Goal: Ask a question

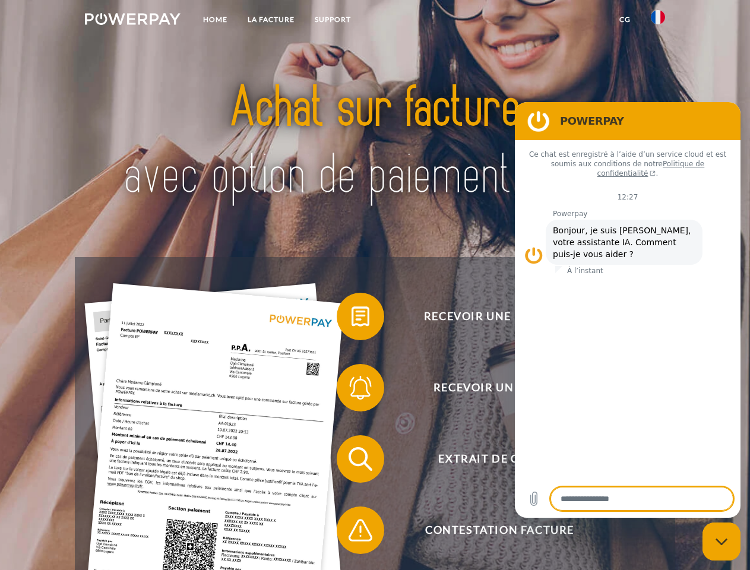
click at [132, 21] on img at bounding box center [133, 19] width 96 height 12
click at [658, 21] on img at bounding box center [658, 17] width 14 height 14
click at [625, 20] on link "CG" at bounding box center [624, 19] width 31 height 21
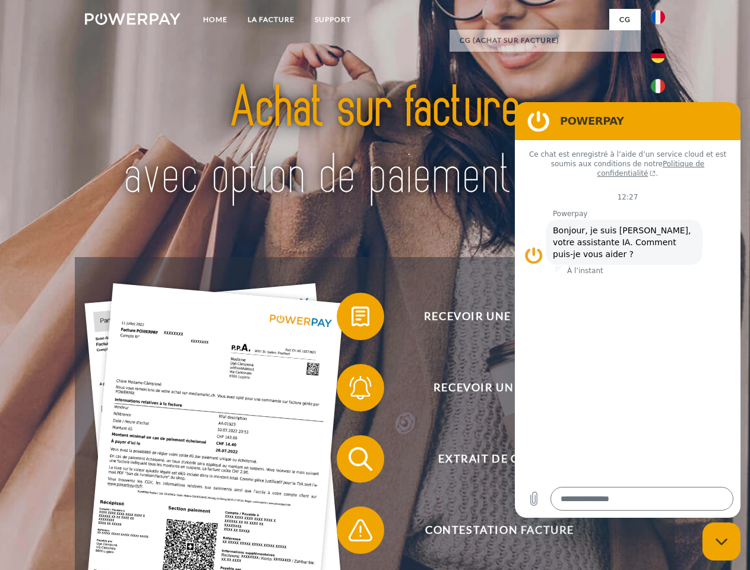
click at [352, 319] on span at bounding box center [342, 316] width 59 height 59
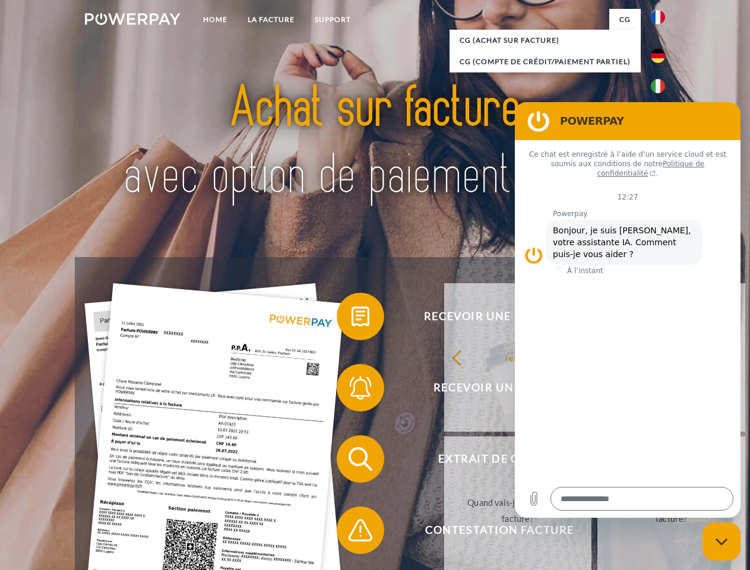
click at [352, 390] on span at bounding box center [342, 387] width 59 height 59
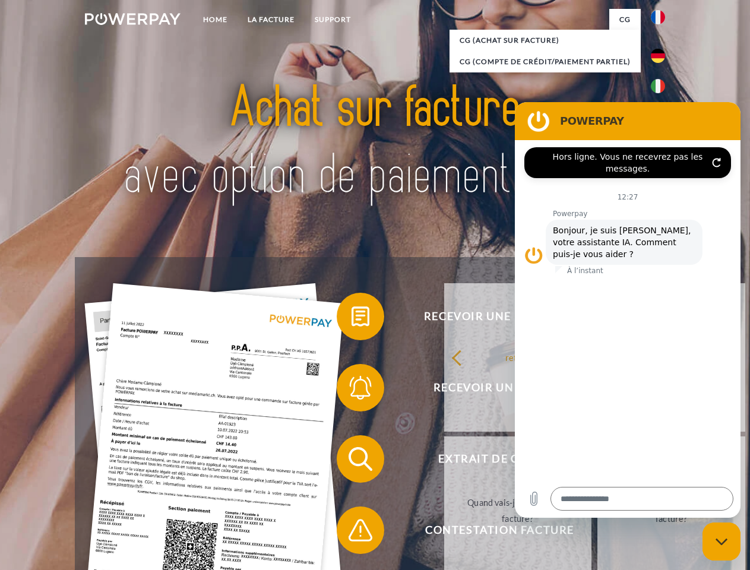
click at [598, 462] on link "Jusqu'à quand dois-je payer ma facture?" at bounding box center [672, 511] width 148 height 149
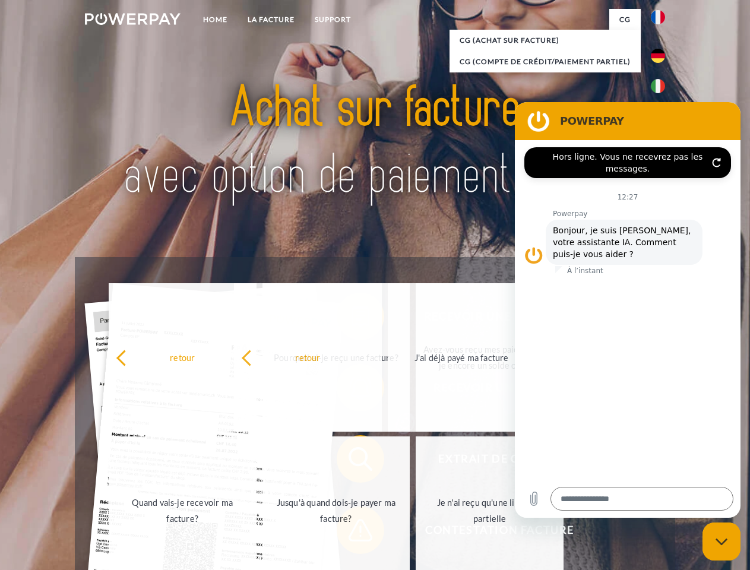
click at [352, 533] on span at bounding box center [342, 530] width 59 height 59
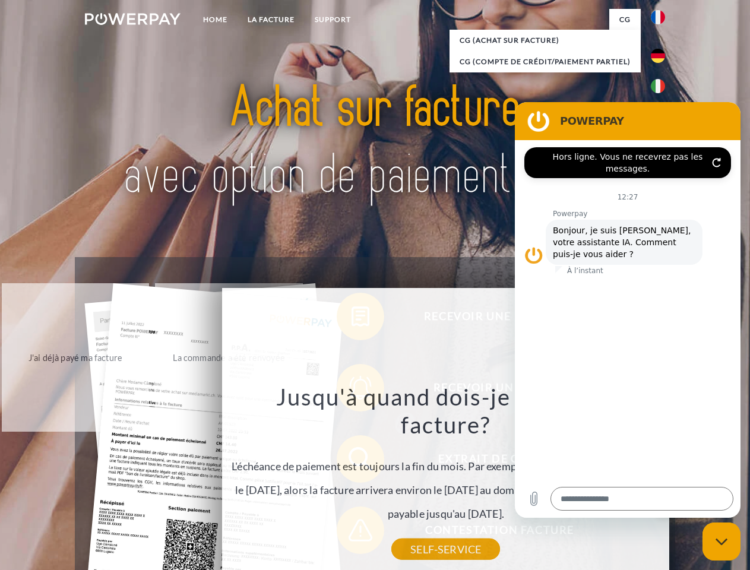
click at [722, 542] on icon "Fermer la fenêtre de messagerie" at bounding box center [722, 542] width 12 height 8
type textarea "*"
